Goal: Transaction & Acquisition: Purchase product/service

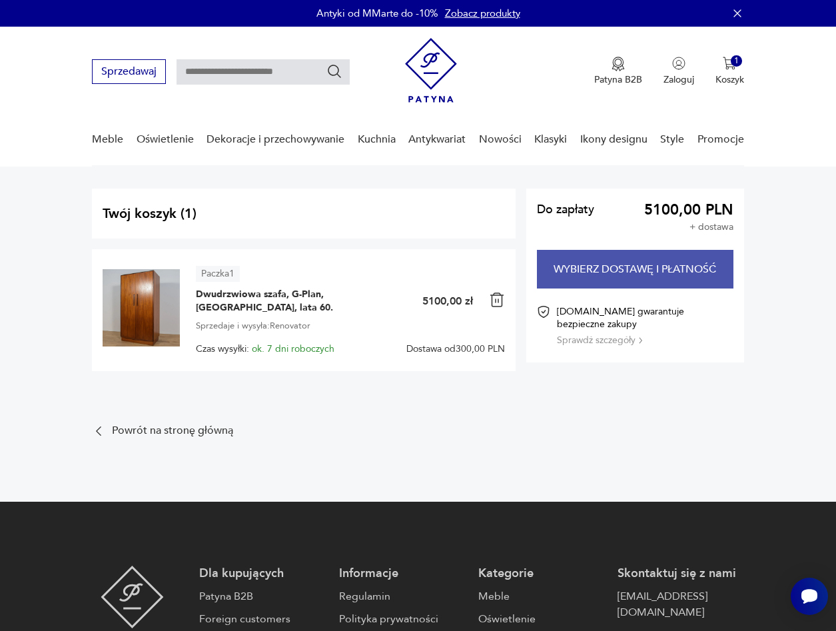
click at [596, 270] on button "Wybierz dostawę i płatność" at bounding box center [635, 269] width 196 height 39
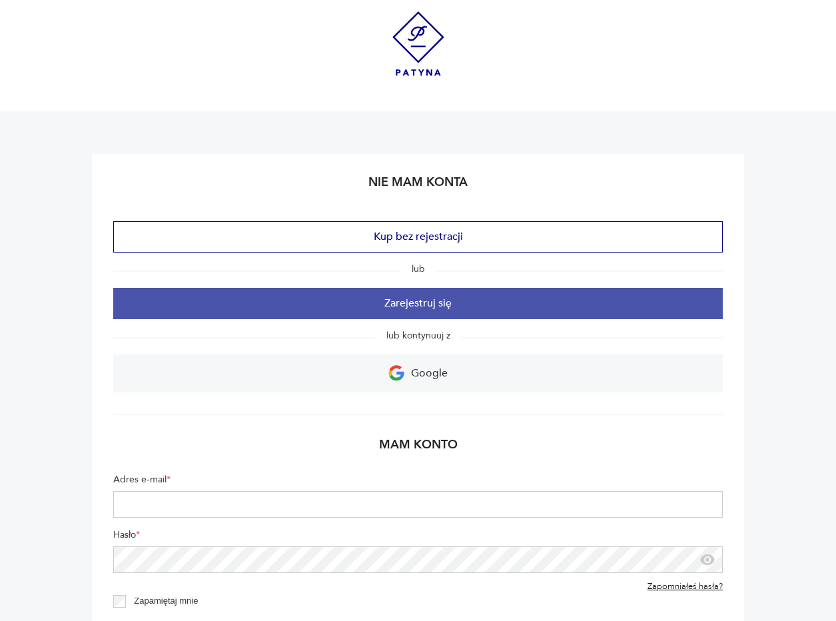
click at [435, 309] on button "Zarejestruj się" at bounding box center [417, 303] width 609 height 31
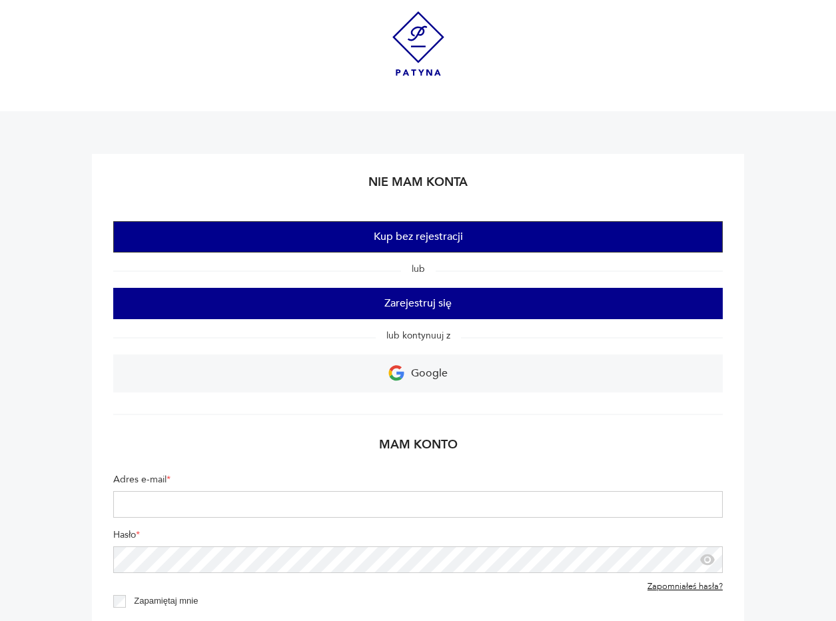
click at [417, 225] on button "Kup bez rejestracji" at bounding box center [417, 236] width 609 height 31
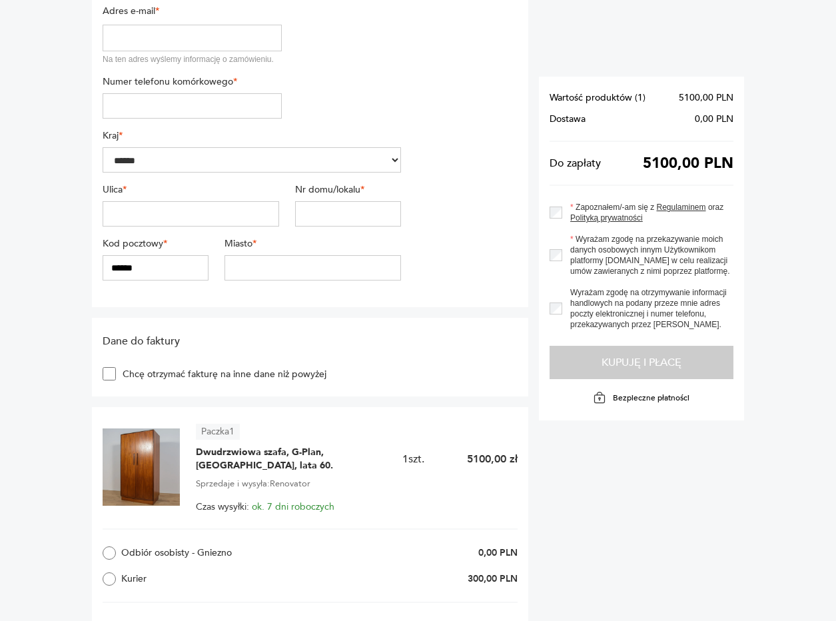
scroll to position [200, 0]
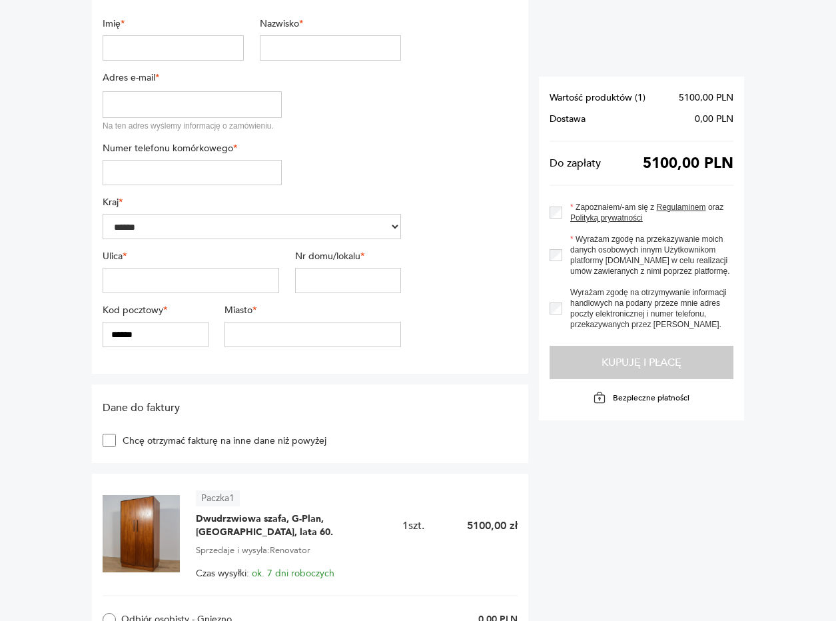
click at [387, 226] on select "******" at bounding box center [252, 226] width 298 height 25
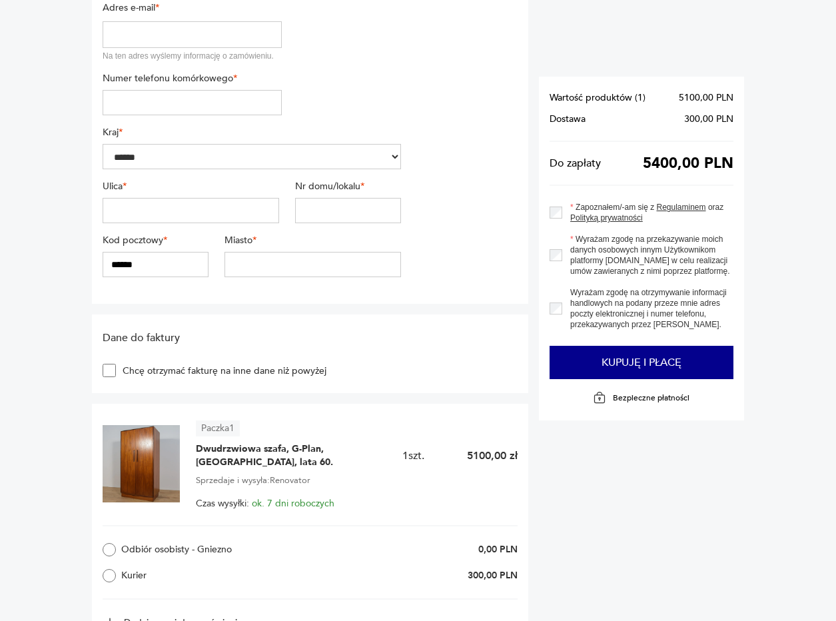
scroll to position [192, 0]
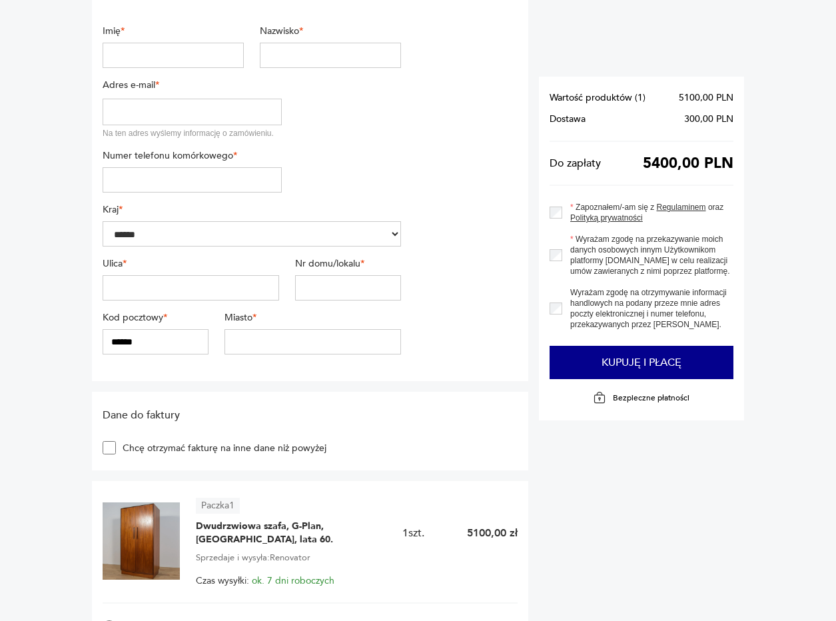
click at [227, 238] on select "******" at bounding box center [252, 233] width 298 height 25
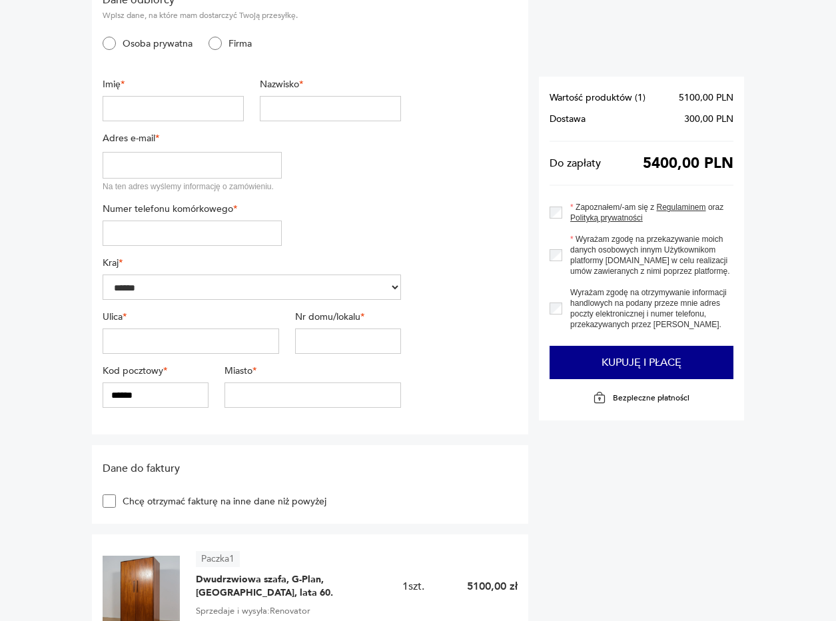
scroll to position [59, 0]
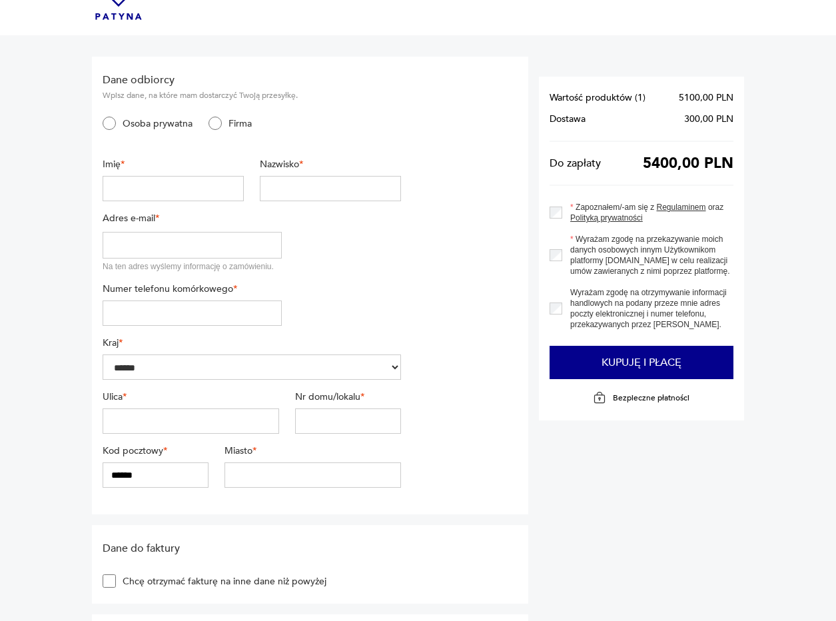
click at [156, 312] on input "tel" at bounding box center [192, 312] width 179 height 25
click at [146, 250] on input "email" at bounding box center [192, 245] width 179 height 27
click at [287, 186] on input "text" at bounding box center [330, 188] width 141 height 25
click at [181, 185] on input "text" at bounding box center [173, 188] width 141 height 25
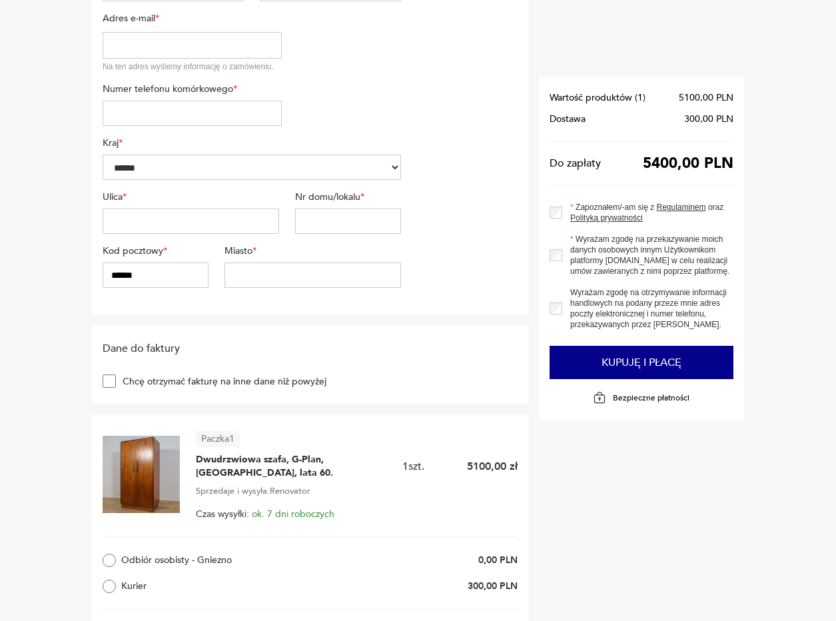
click at [62, 253] on section "Dane odbiorcy Wpisz dane, na które mam dostarczyć Twoją przesyłkę. Osoba prywat…" at bounding box center [418, 412] width 836 height 1153
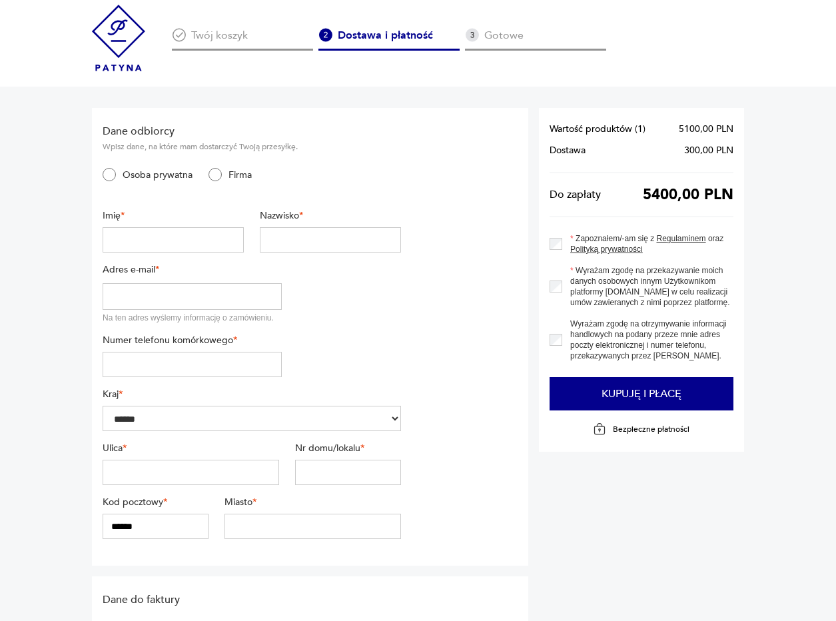
scroll to position [0, 0]
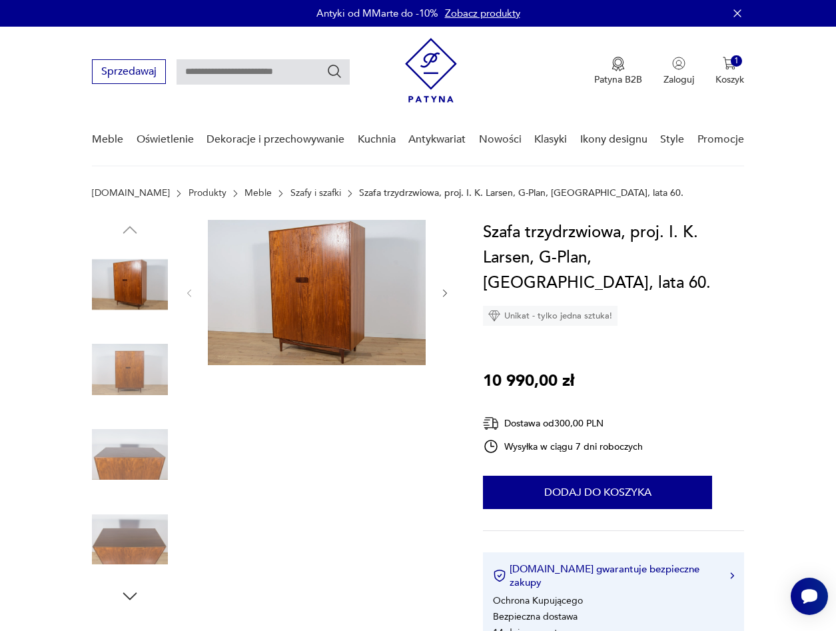
click at [119, 278] on img at bounding box center [130, 284] width 76 height 76
click at [302, 281] on img at bounding box center [317, 292] width 218 height 145
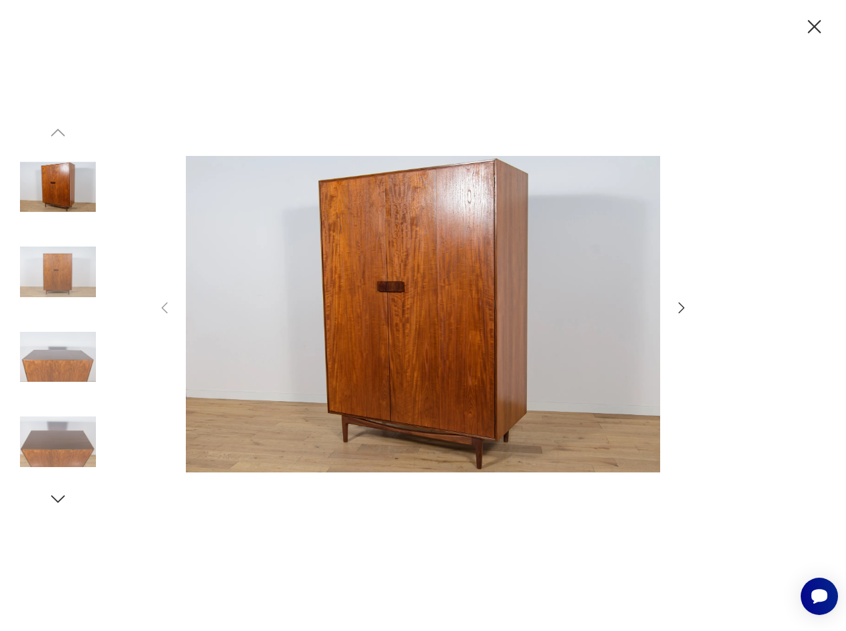
click at [401, 302] on img at bounding box center [423, 314] width 474 height 505
click at [675, 306] on icon "button" at bounding box center [681, 308] width 16 height 16
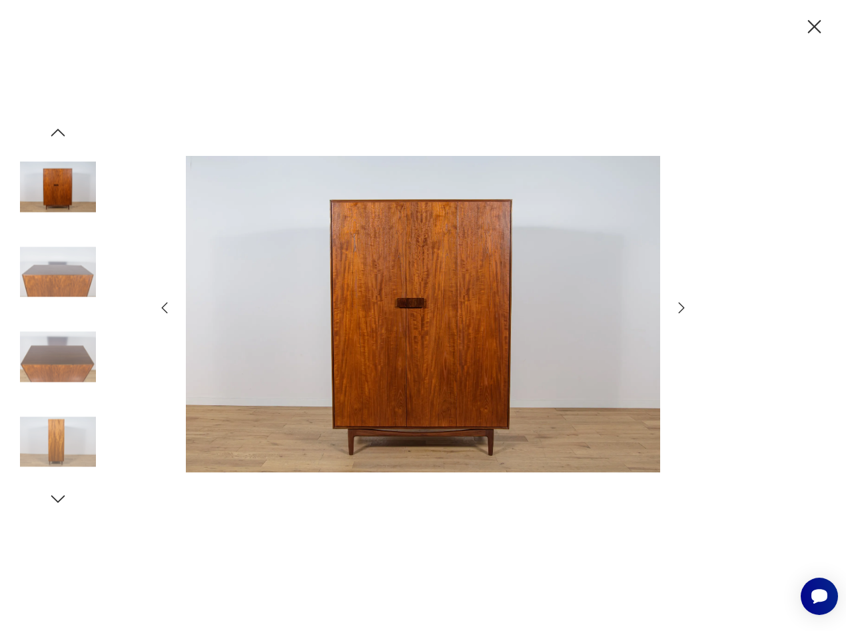
click at [675, 306] on icon "button" at bounding box center [681, 308] width 16 height 16
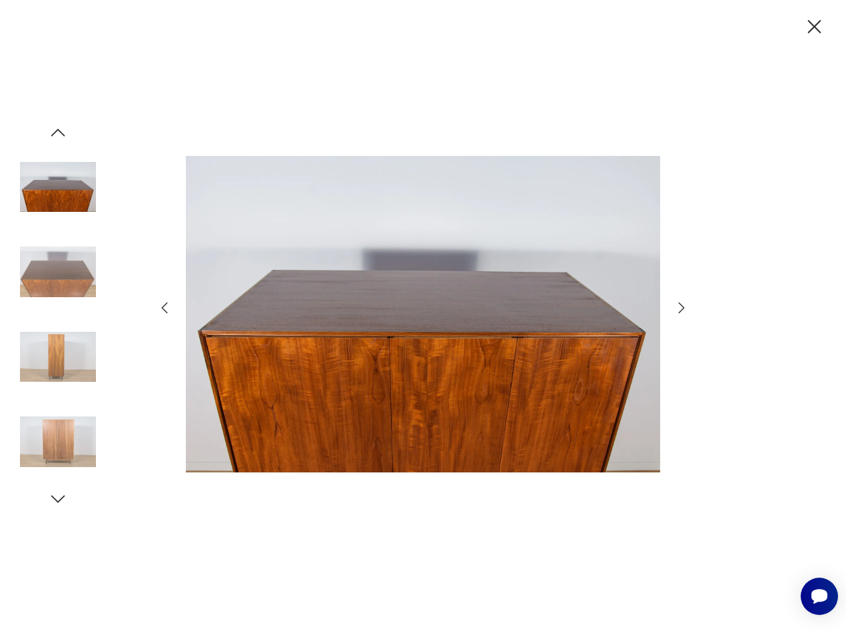
click at [675, 306] on icon "button" at bounding box center [681, 308] width 16 height 16
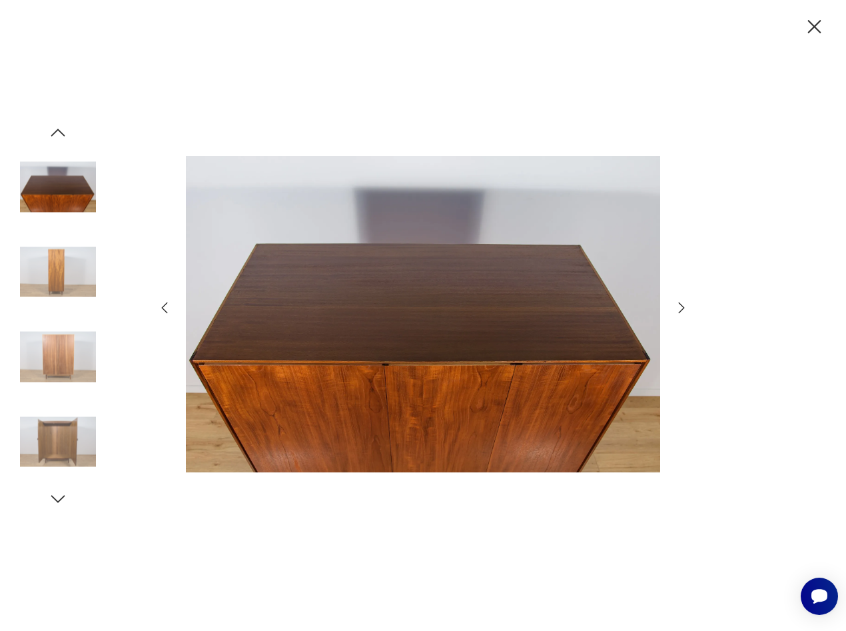
click at [675, 306] on icon "button" at bounding box center [681, 308] width 16 height 16
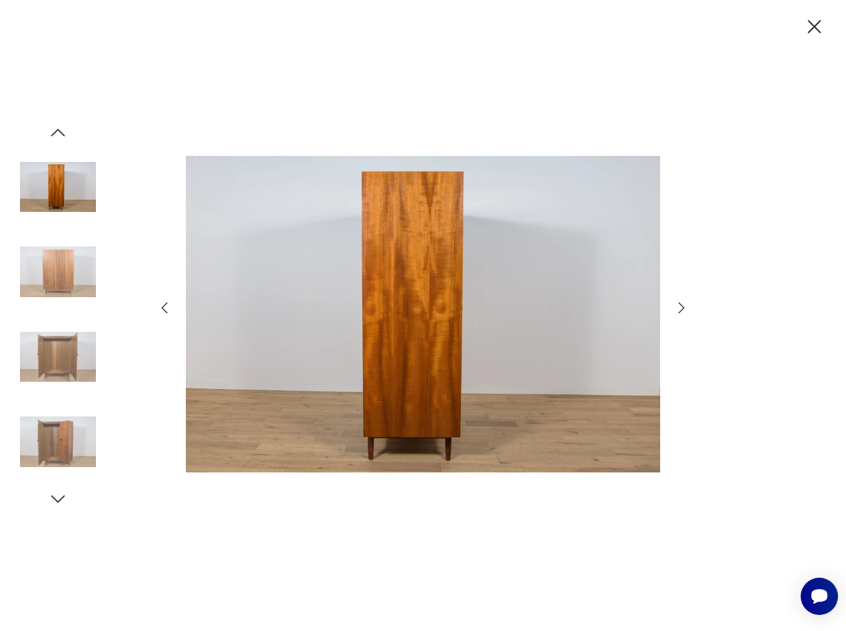
click at [675, 306] on icon "button" at bounding box center [681, 308] width 16 height 16
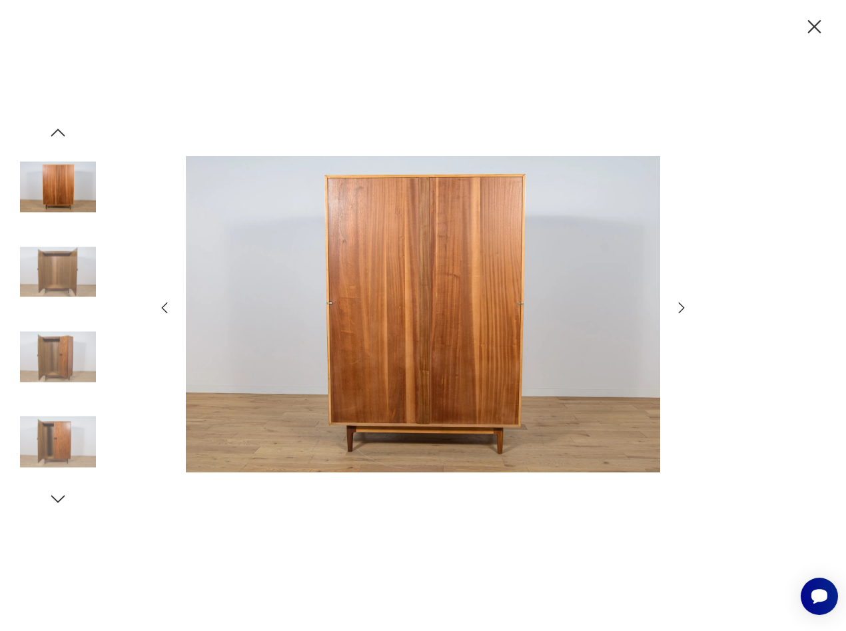
click at [675, 306] on icon "button" at bounding box center [681, 308] width 16 height 16
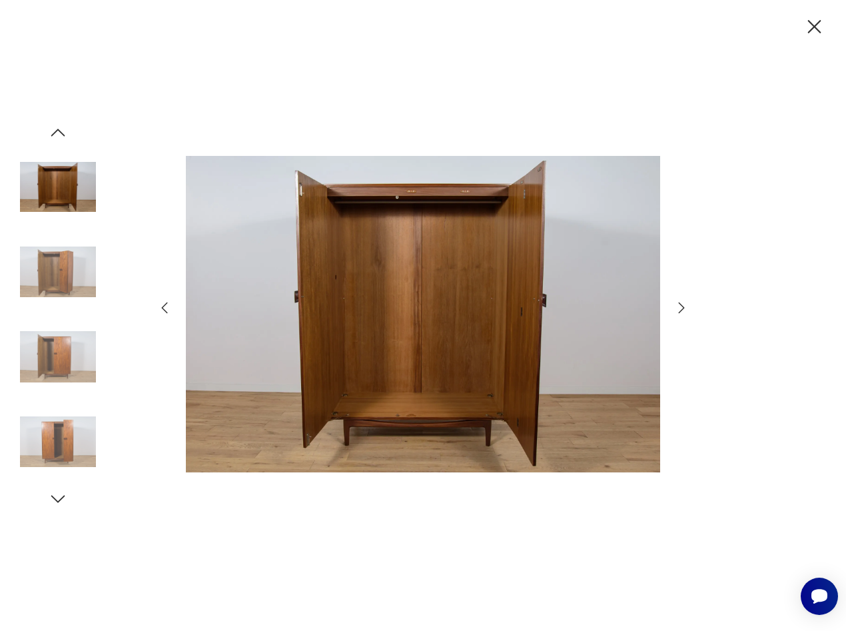
click at [675, 306] on icon "button" at bounding box center [681, 308] width 16 height 16
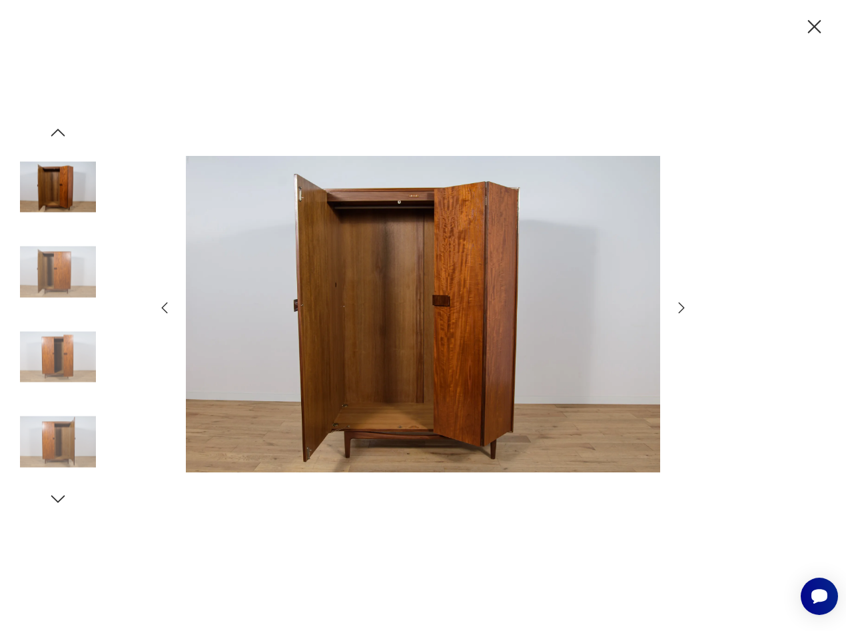
click at [675, 306] on icon "button" at bounding box center [681, 308] width 16 height 16
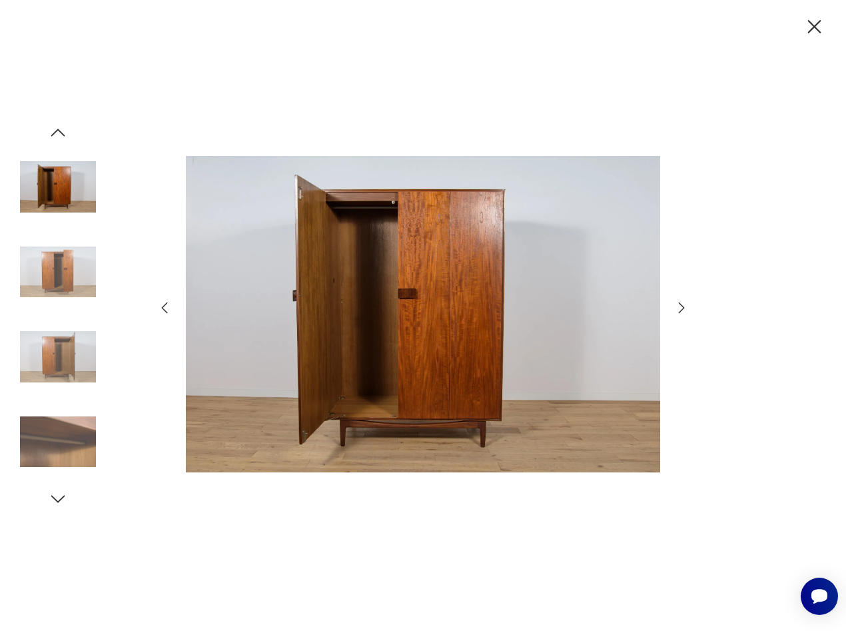
click at [812, 28] on icon "button" at bounding box center [814, 26] width 13 height 13
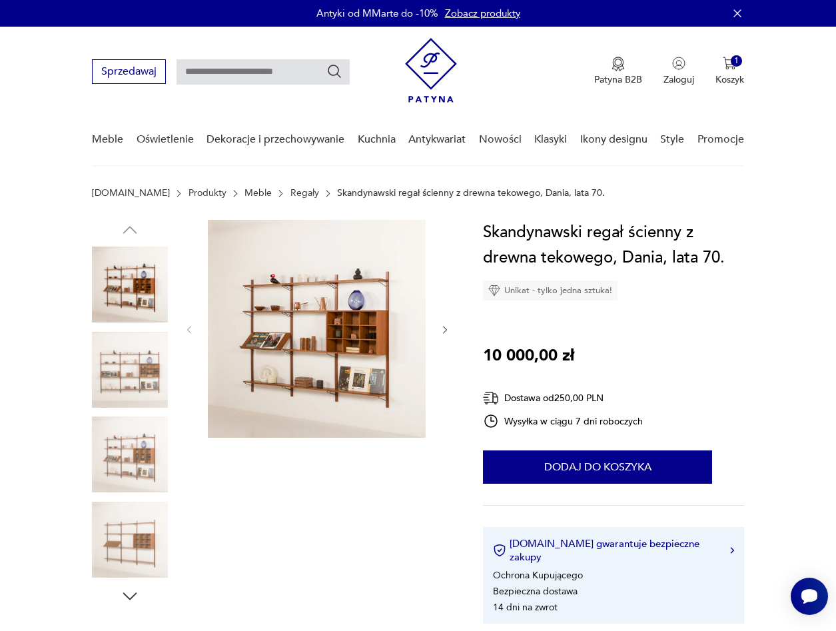
click at [117, 294] on img at bounding box center [130, 284] width 76 height 76
click at [322, 345] on img at bounding box center [317, 329] width 218 height 218
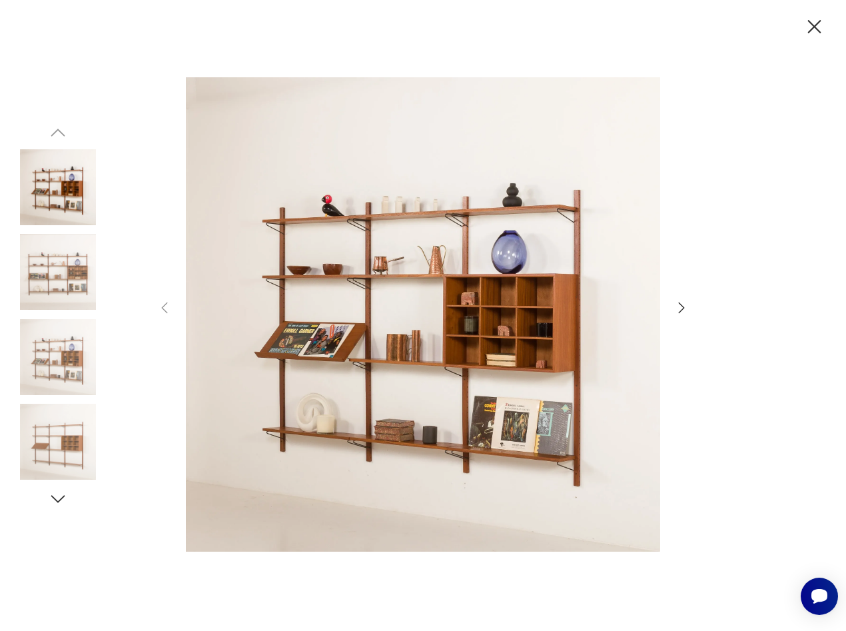
click at [682, 306] on icon "button" at bounding box center [681, 308] width 16 height 16
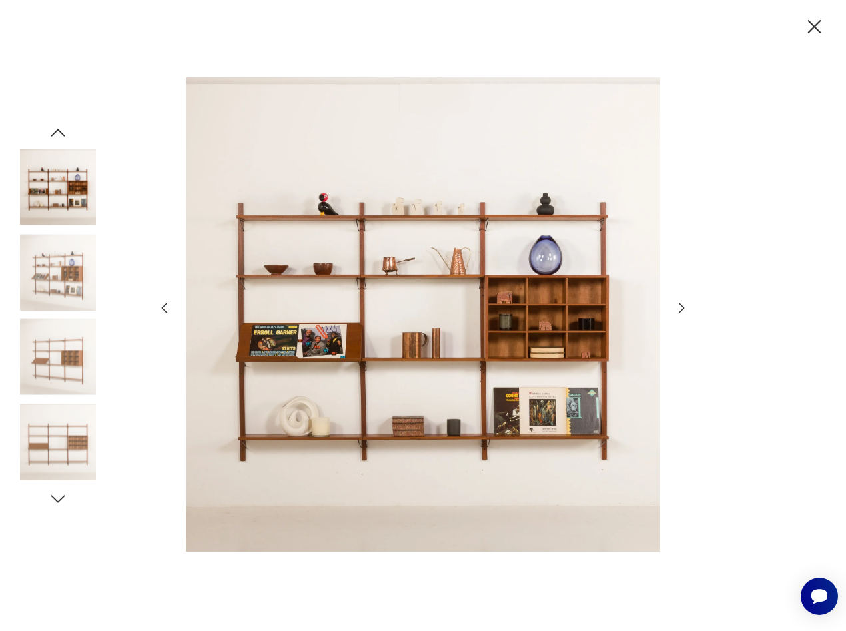
click at [682, 306] on icon "button" at bounding box center [681, 308] width 16 height 16
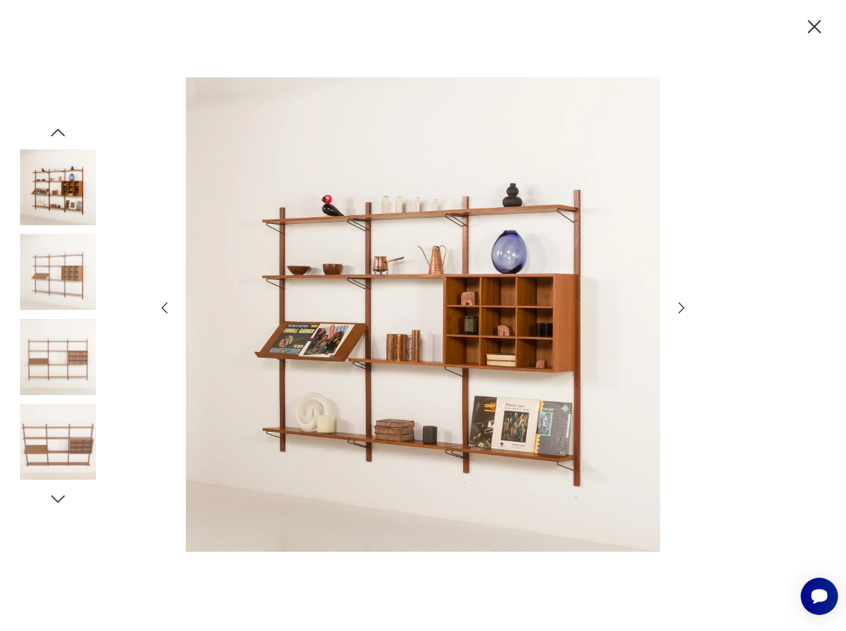
click at [682, 306] on icon "button" at bounding box center [681, 308] width 16 height 16
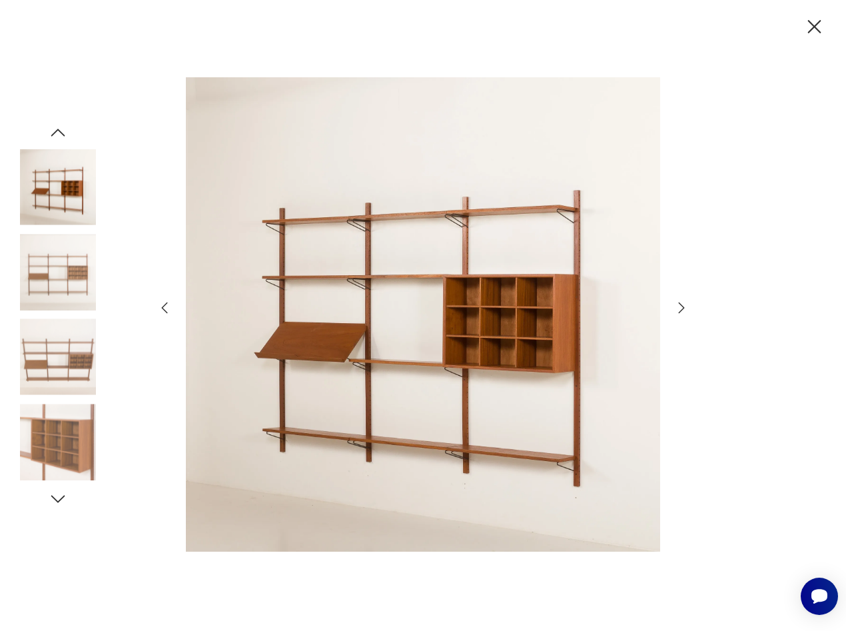
click at [682, 306] on icon "button" at bounding box center [681, 308] width 16 height 16
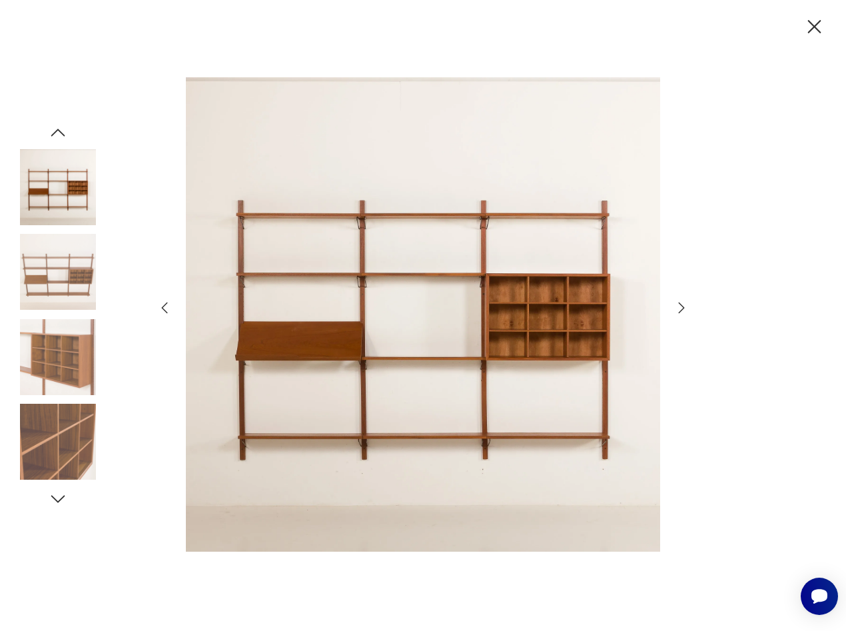
click at [682, 306] on icon "button" at bounding box center [681, 308] width 16 height 16
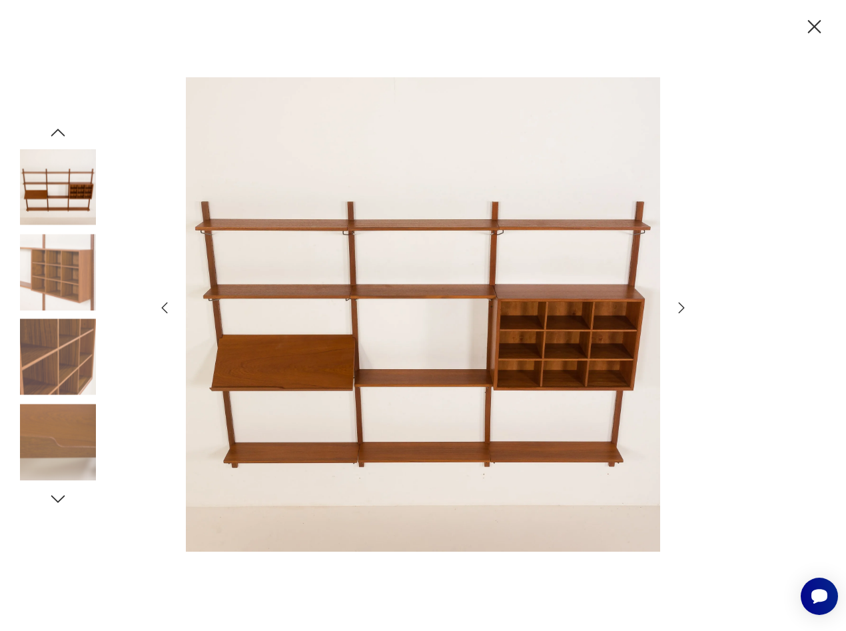
click at [682, 306] on icon "button" at bounding box center [681, 308] width 16 height 16
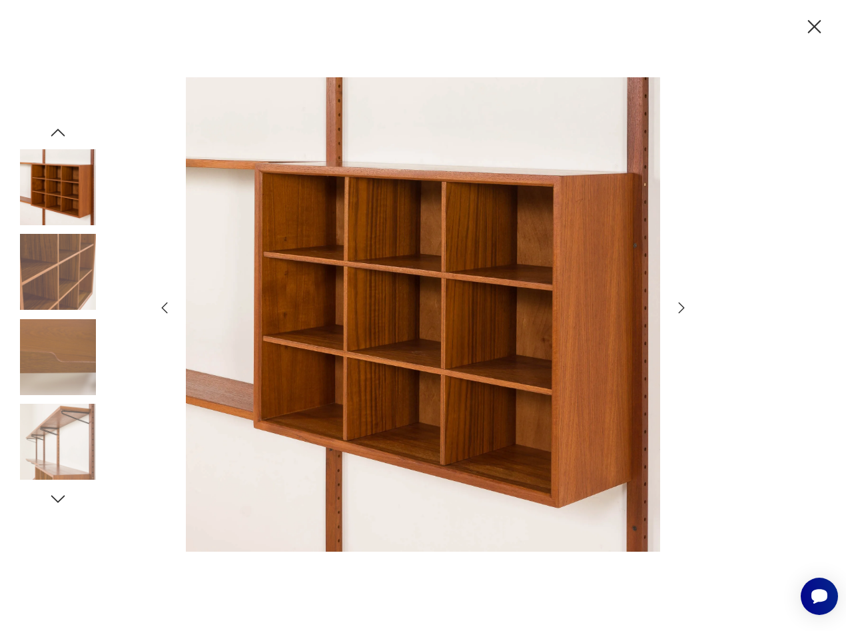
click at [682, 306] on icon "button" at bounding box center [681, 308] width 16 height 16
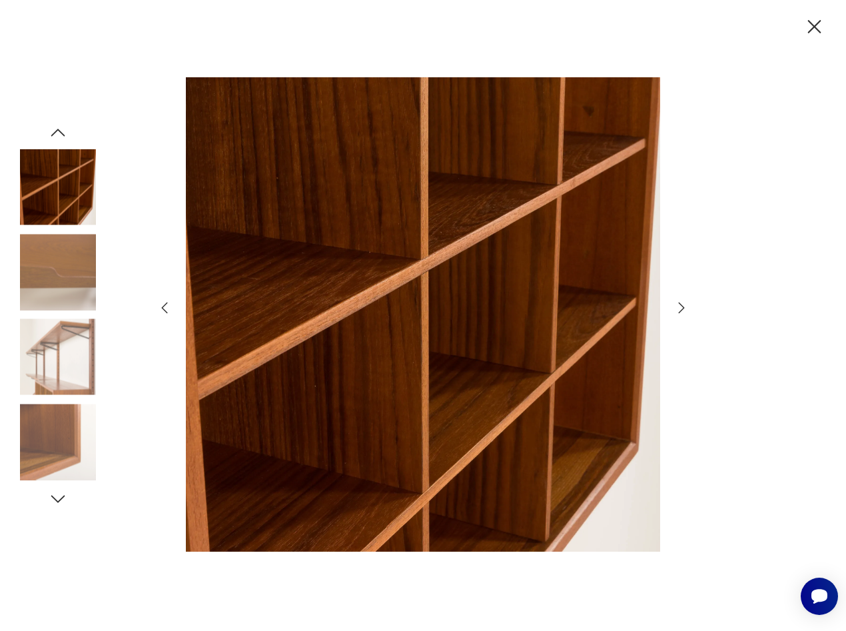
click at [682, 306] on icon "button" at bounding box center [681, 308] width 16 height 16
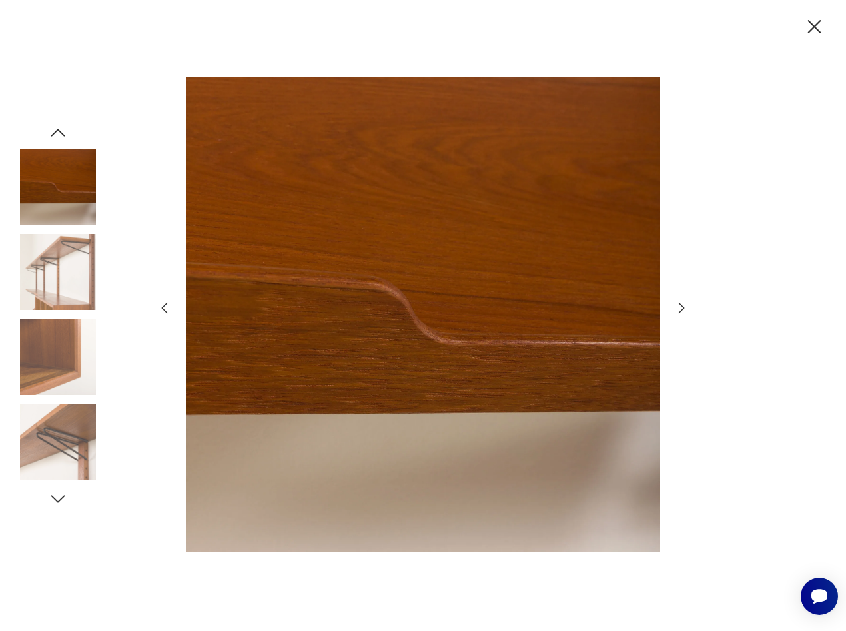
click at [682, 306] on icon "button" at bounding box center [681, 308] width 16 height 16
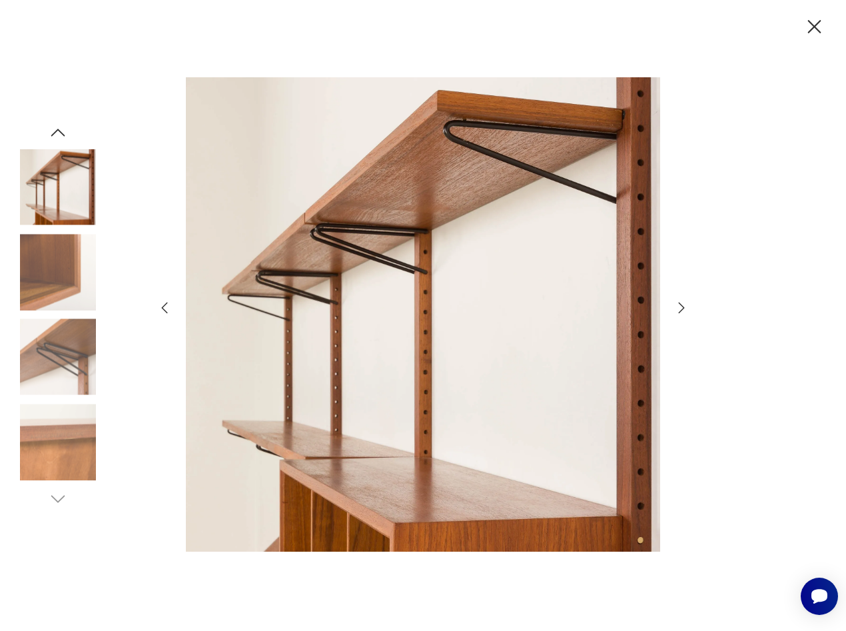
click at [682, 306] on icon "button" at bounding box center [681, 308] width 16 height 16
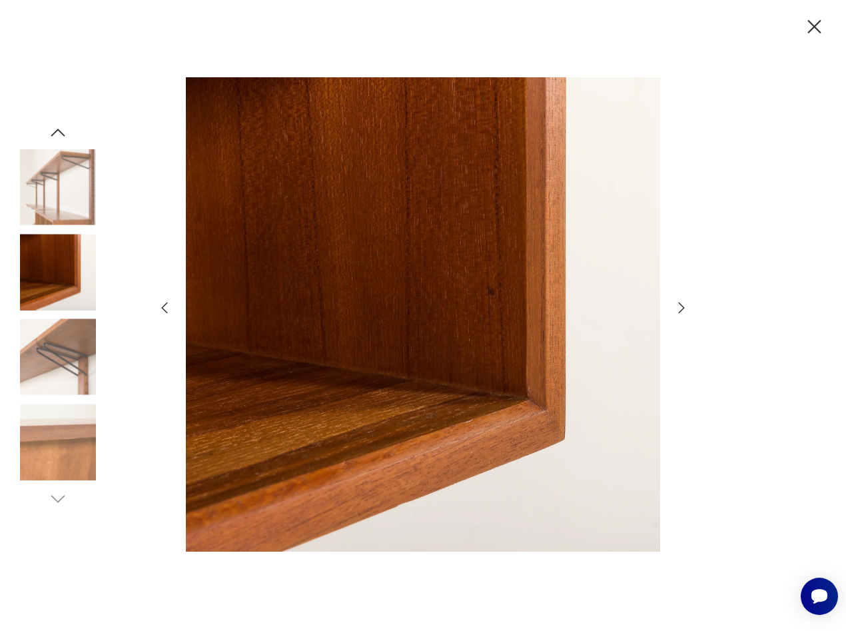
click at [682, 306] on icon "button" at bounding box center [681, 308] width 16 height 16
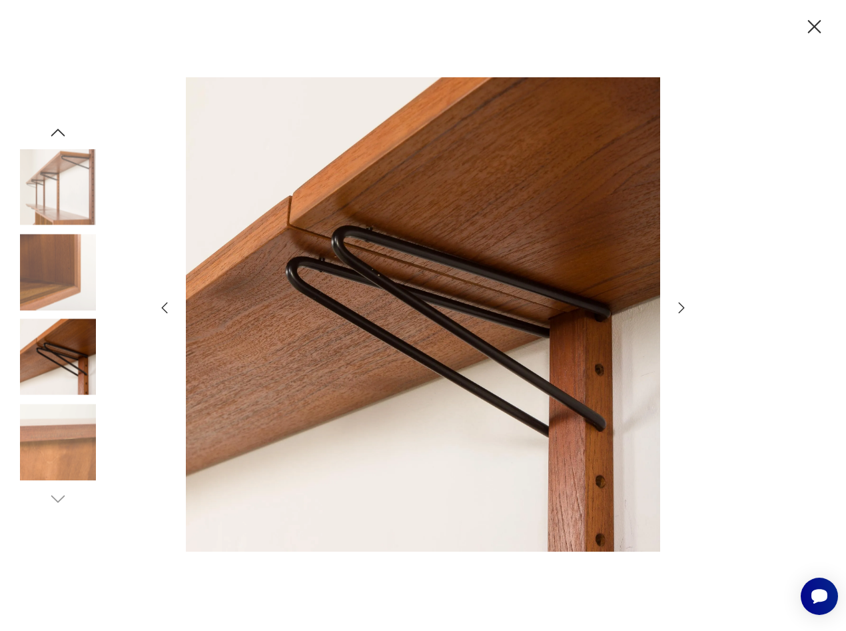
click at [682, 306] on icon "button" at bounding box center [681, 308] width 16 height 16
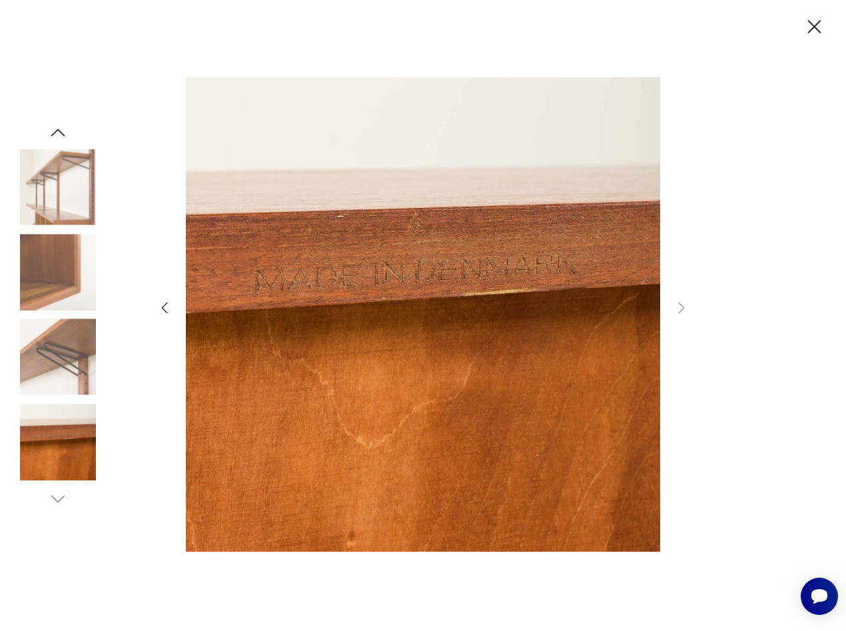
click at [821, 31] on icon "button" at bounding box center [813, 26] width 23 height 23
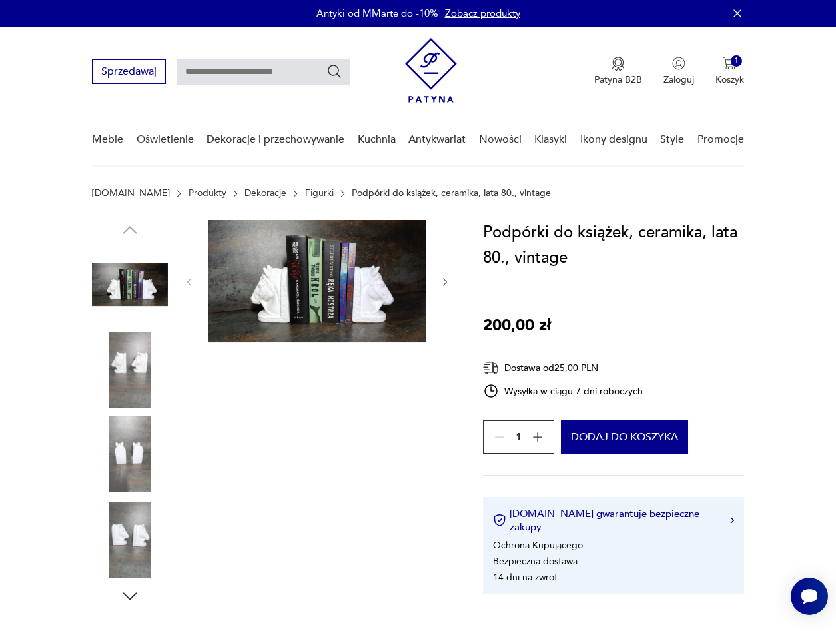
click at [131, 286] on img at bounding box center [130, 284] width 76 height 76
click at [310, 294] on img at bounding box center [317, 281] width 218 height 123
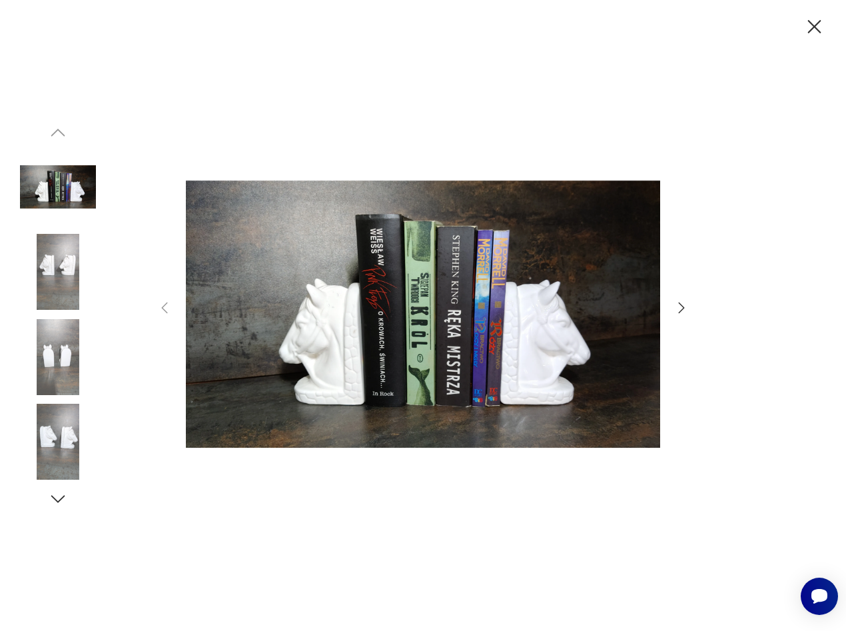
click at [676, 303] on icon "button" at bounding box center [681, 308] width 16 height 16
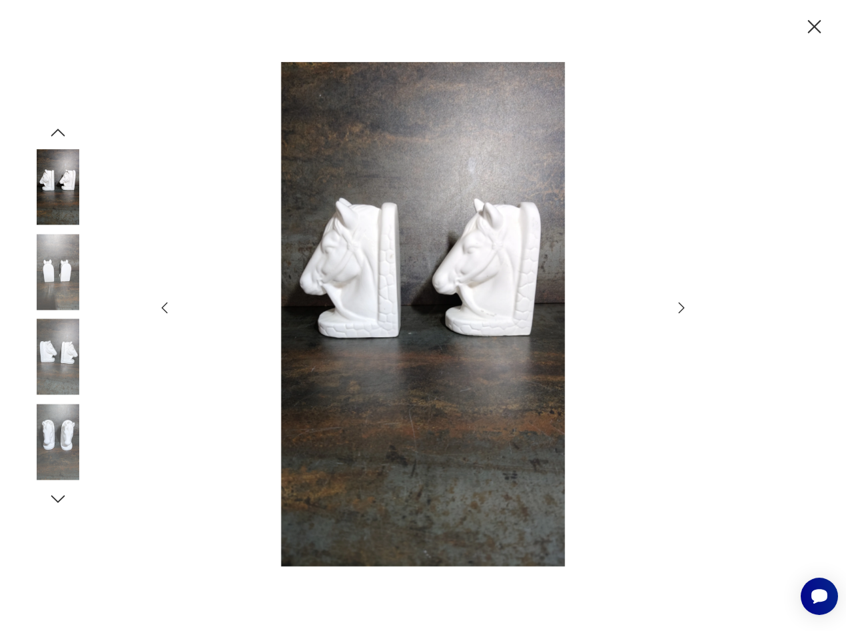
click at [676, 303] on icon "button" at bounding box center [681, 308] width 16 height 16
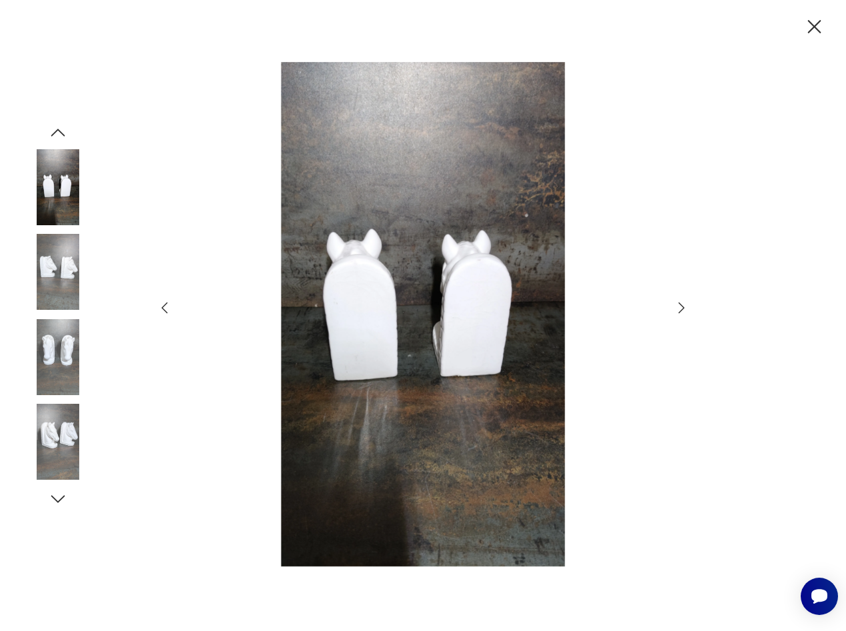
click at [676, 303] on icon "button" at bounding box center [681, 308] width 16 height 16
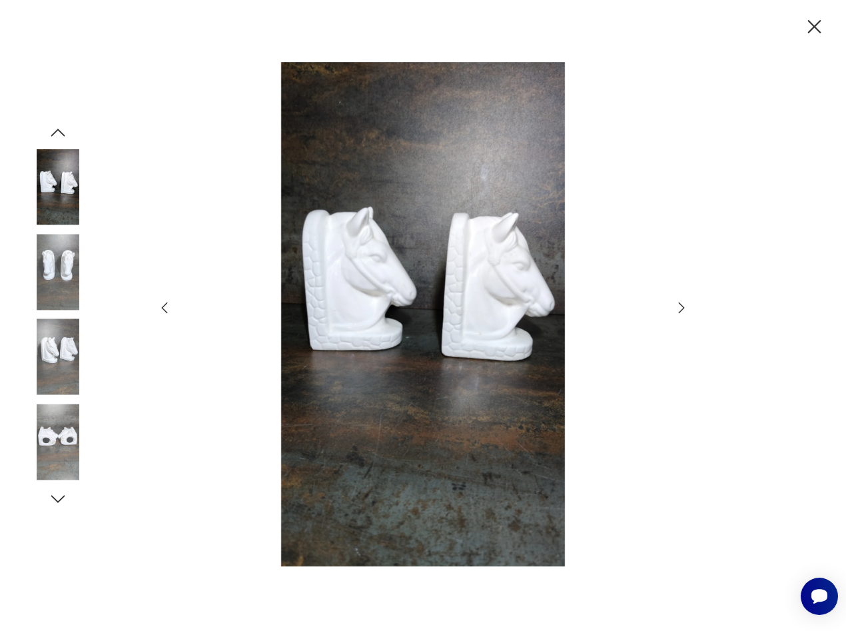
click at [676, 303] on icon "button" at bounding box center [681, 308] width 16 height 16
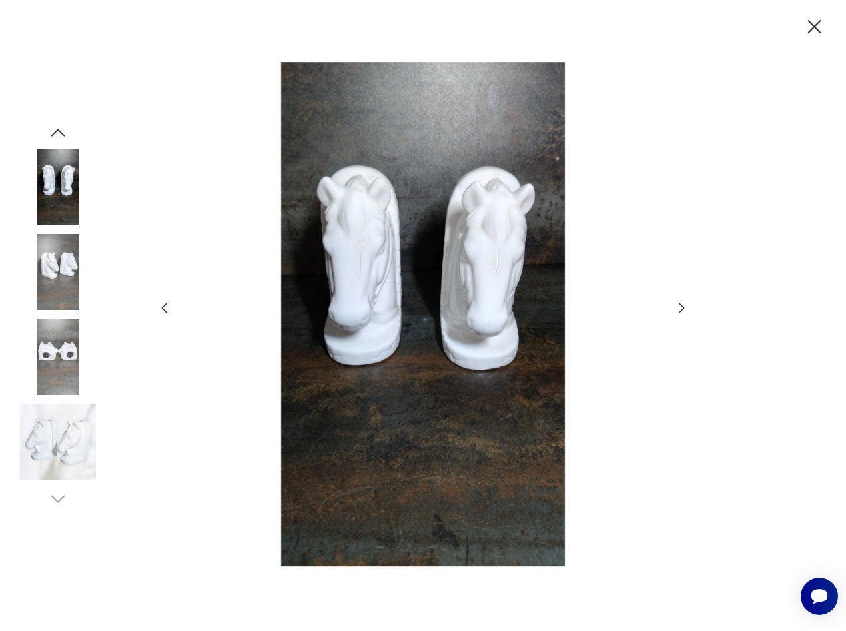
click at [676, 303] on icon "button" at bounding box center [681, 308] width 16 height 16
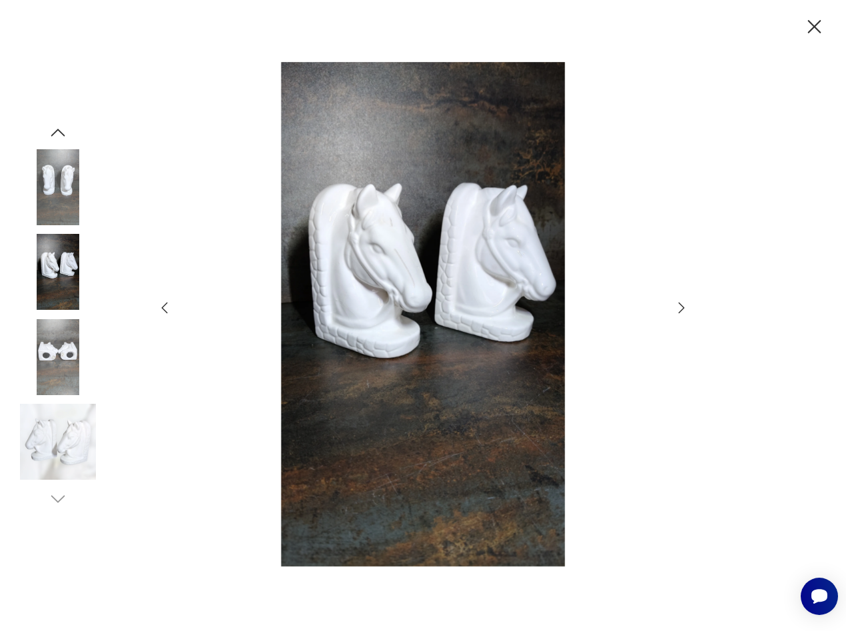
click at [676, 303] on icon "button" at bounding box center [681, 308] width 16 height 16
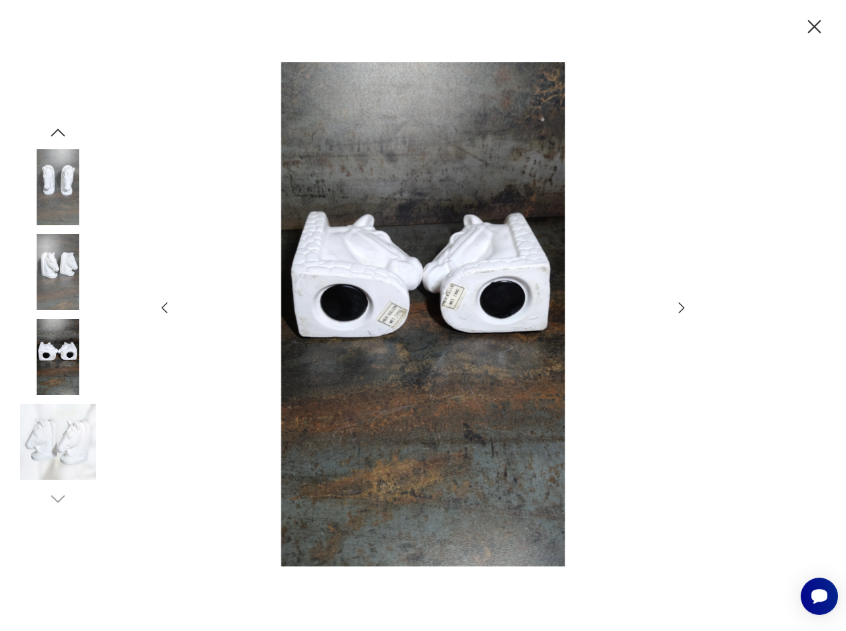
click at [676, 303] on icon "button" at bounding box center [681, 308] width 16 height 16
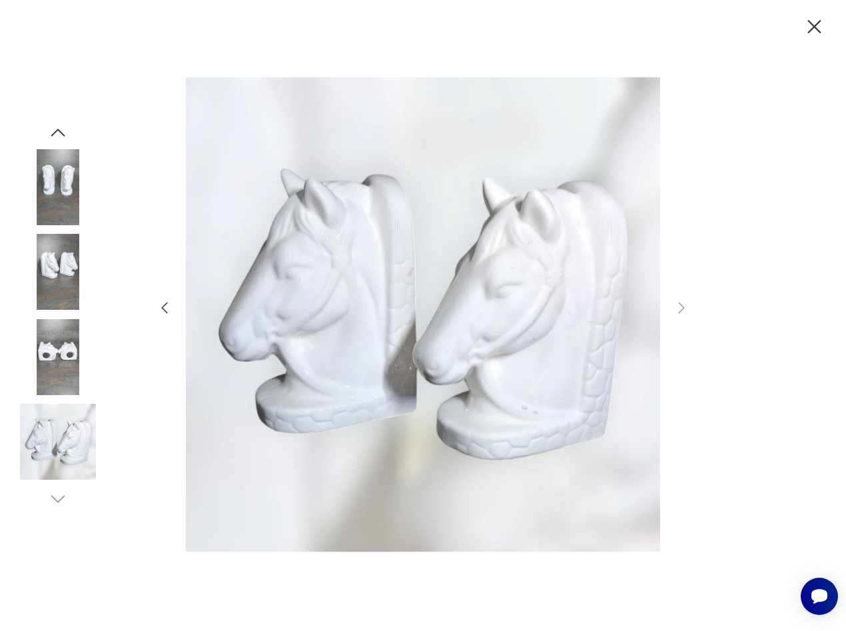
click at [821, 23] on icon "button" at bounding box center [813, 26] width 23 height 23
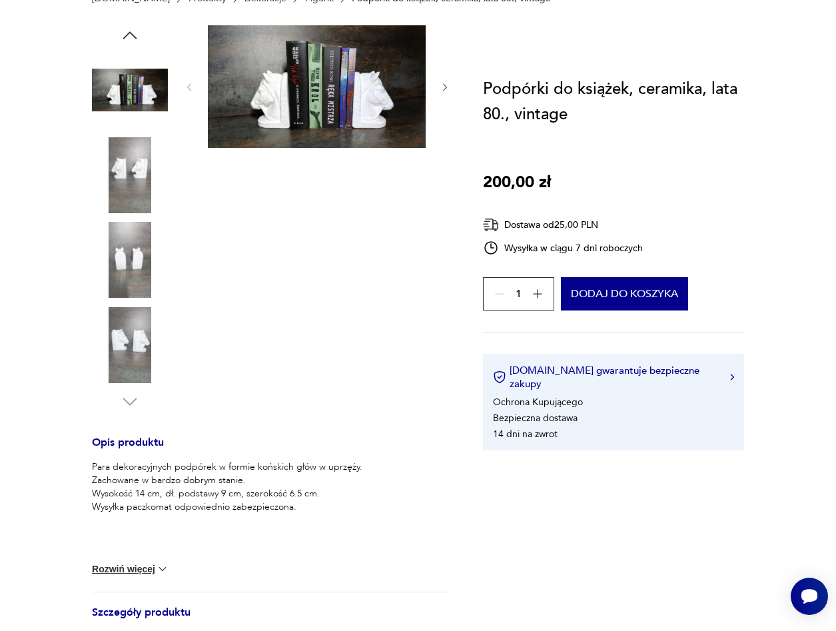
scroll to position [466, 0]
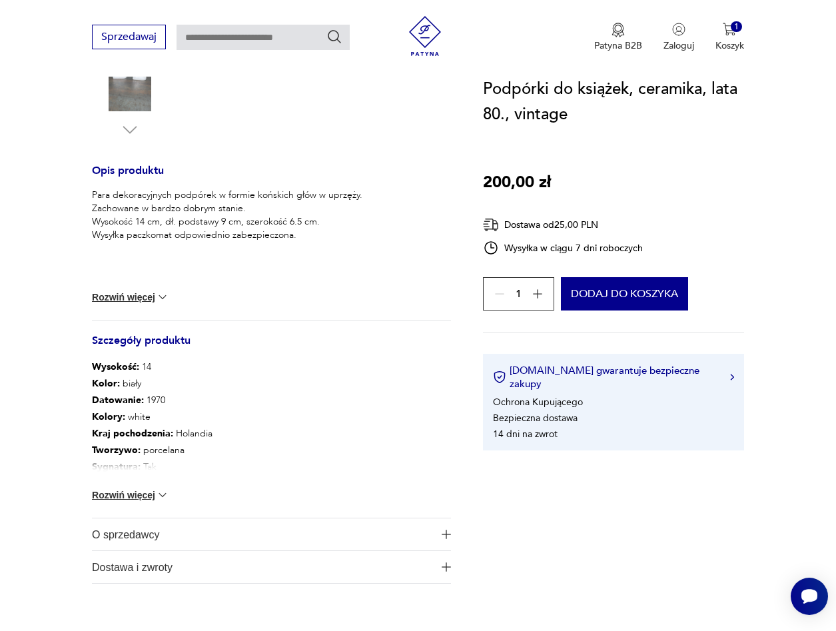
click at [151, 493] on button "Rozwiń więcej" at bounding box center [130, 494] width 77 height 13
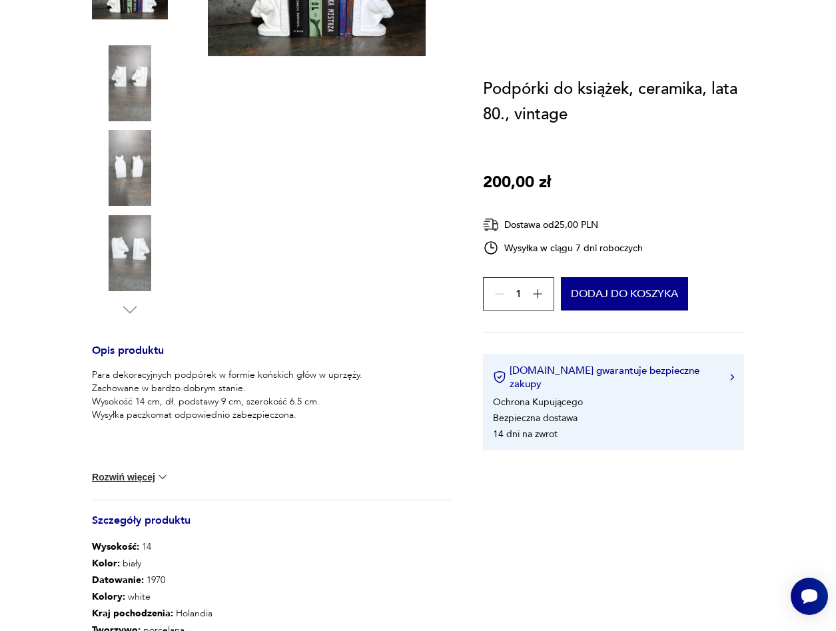
scroll to position [0, 0]
